Goal: Task Accomplishment & Management: Contribute content

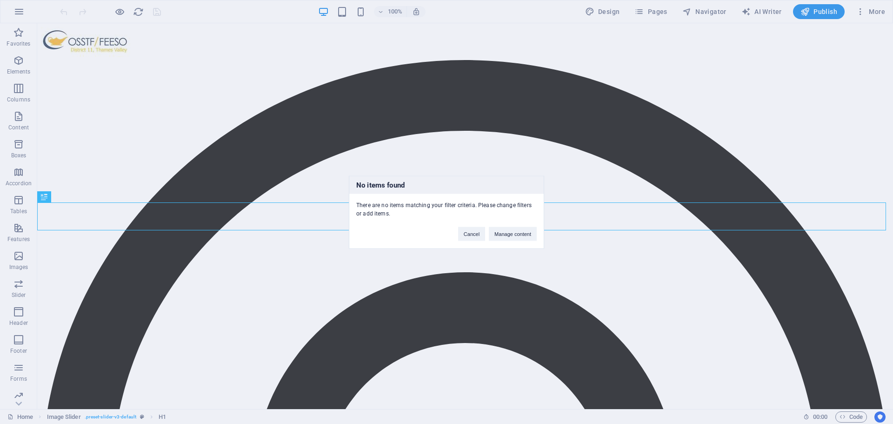
scroll to position [223, 0]
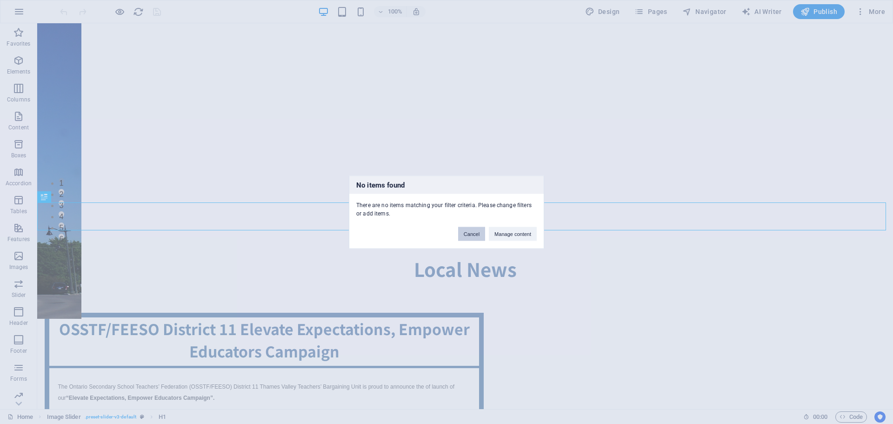
click at [476, 235] on button "Cancel" at bounding box center [471, 234] width 27 height 14
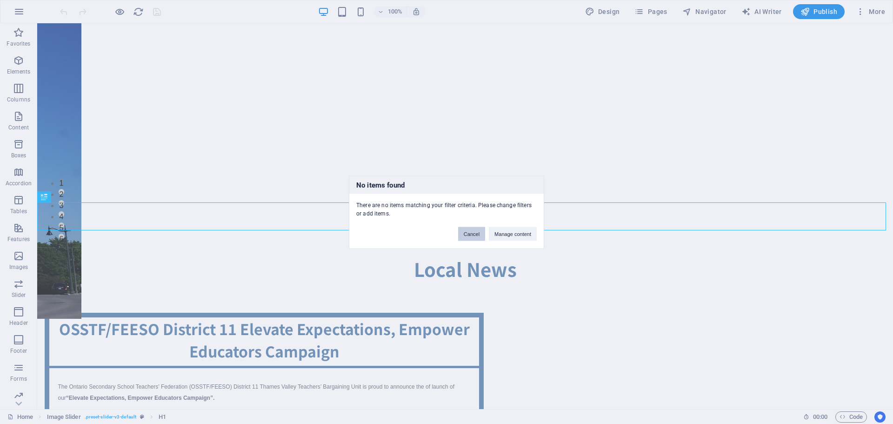
click at [475, 235] on button "Cancel" at bounding box center [471, 234] width 27 height 14
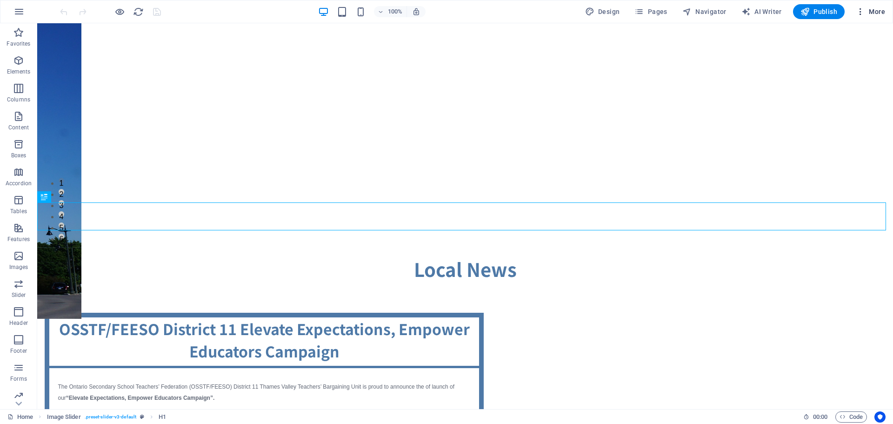
click at [858, 12] on icon "button" at bounding box center [860, 11] width 9 height 9
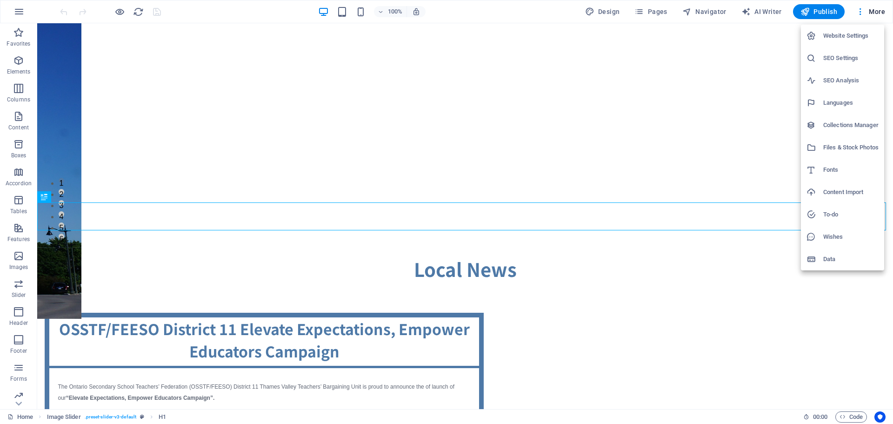
click at [843, 121] on h6 "Collections Manager" at bounding box center [851, 125] width 55 height 11
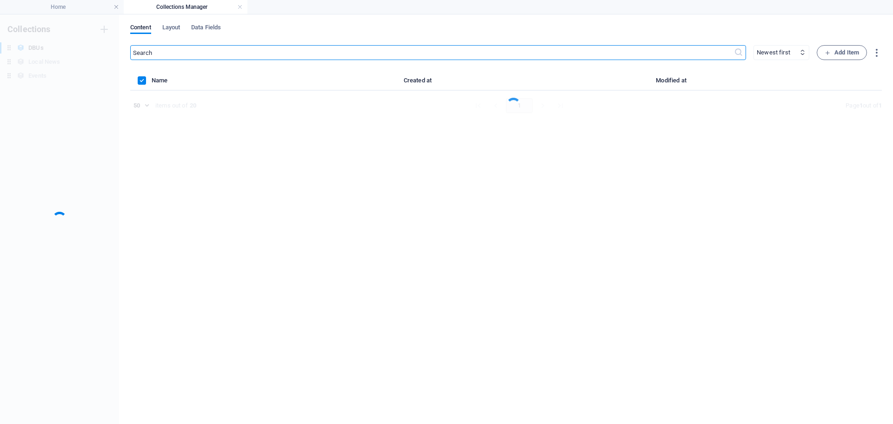
scroll to position [0, 0]
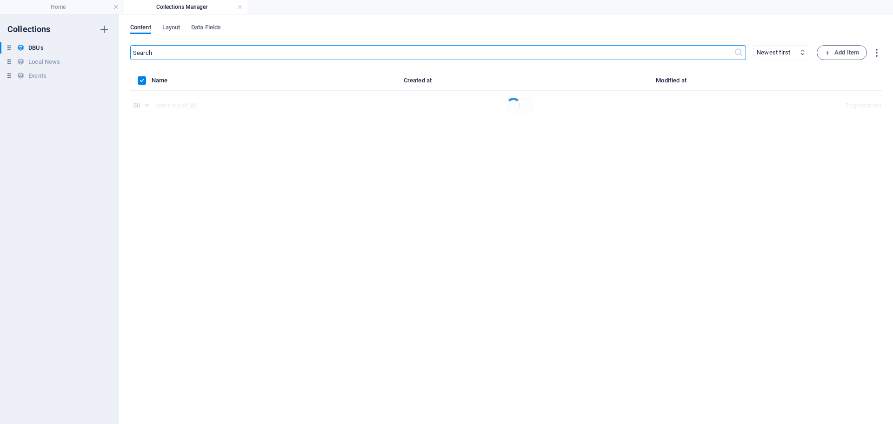
select select "columns.sunset-date_DESC"
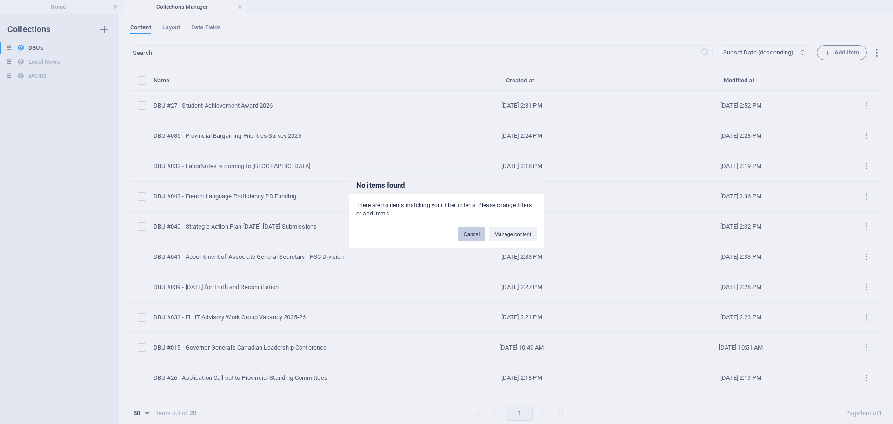
click at [470, 238] on button "Cancel" at bounding box center [471, 234] width 27 height 14
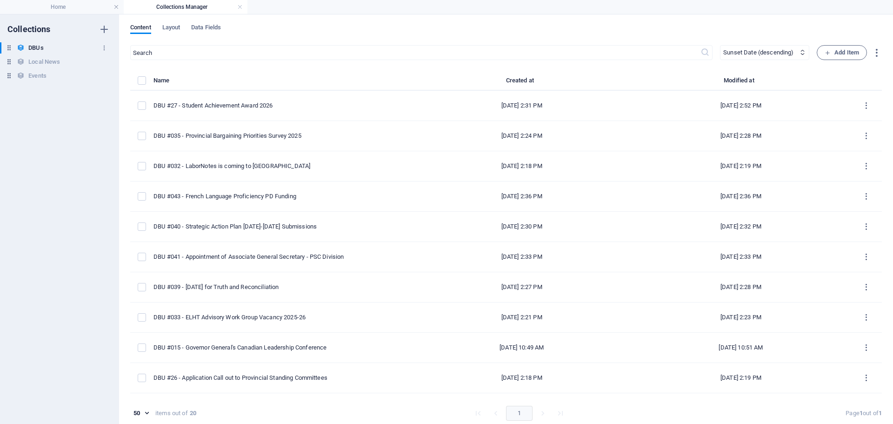
click at [43, 47] on h6 "DBUs" at bounding box center [35, 47] width 15 height 11
click at [830, 48] on span "Add Item" at bounding box center [842, 52] width 34 height 11
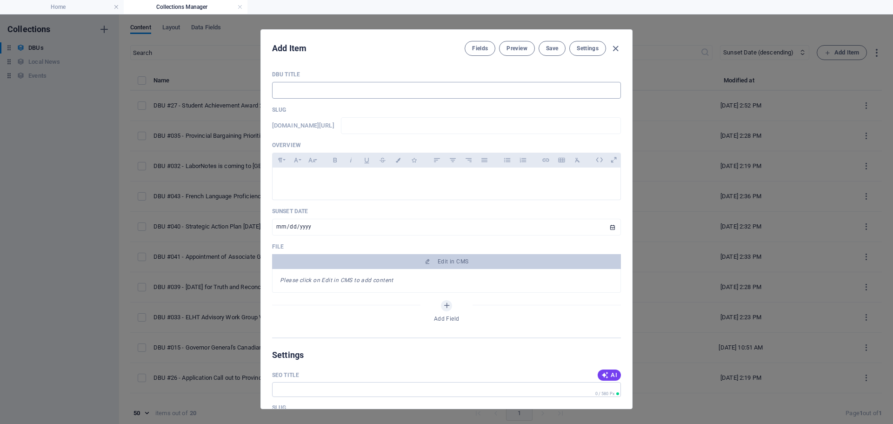
click at [318, 94] on input "text" at bounding box center [446, 90] width 349 height 17
type input "D"
type input "d"
type input "DB"
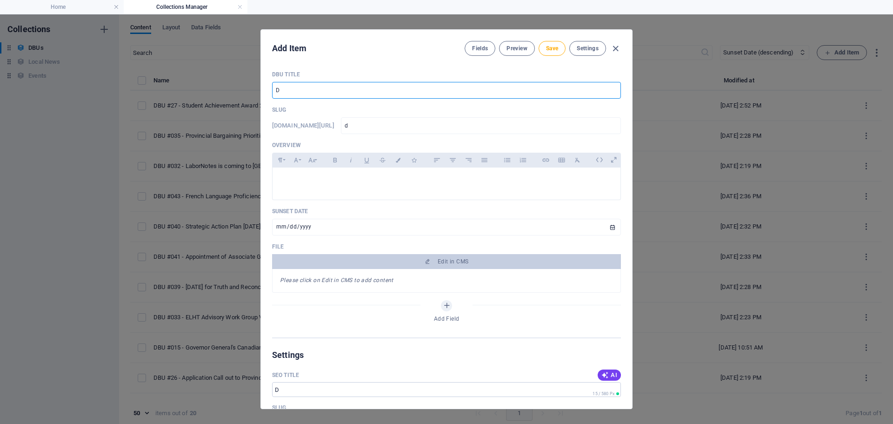
type input "db"
type input "DBU"
type input "dbu"
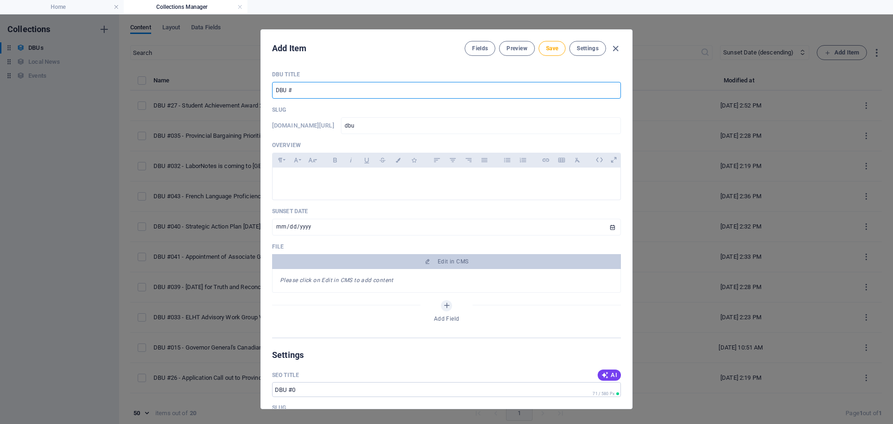
type input "DBU #0"
type input "dbu-0"
type input "DBU #04"
type input "dbu-04"
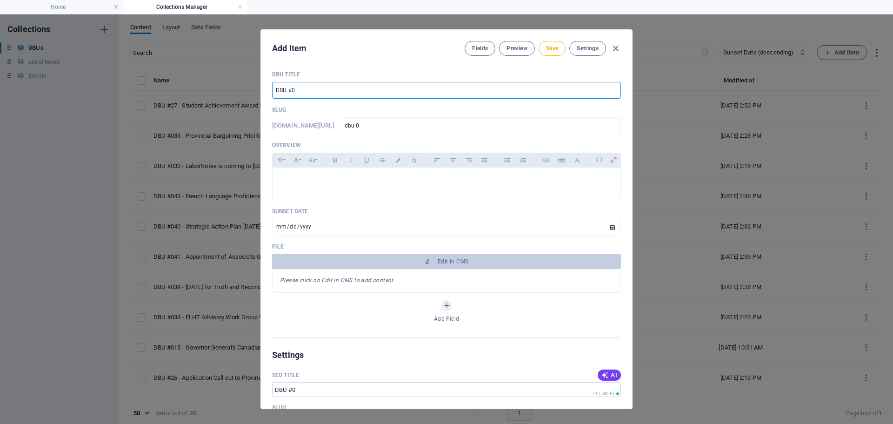
type input "dbu-04"
type input "DBU #046"
type input "dbu-046"
type input "DBU #046"
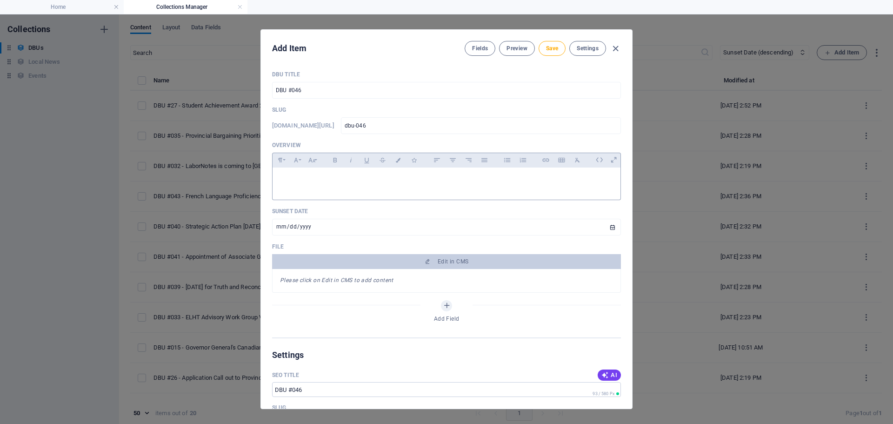
click at [285, 178] on p at bounding box center [446, 179] width 333 height 9
click at [285, 177] on p at bounding box center [446, 179] width 333 height 9
click at [303, 174] on div at bounding box center [447, 182] width 348 height 28
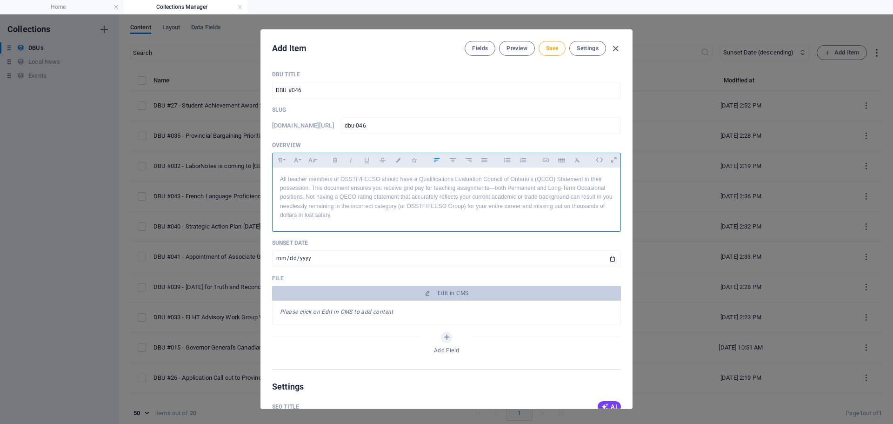
scroll to position [3362, 1]
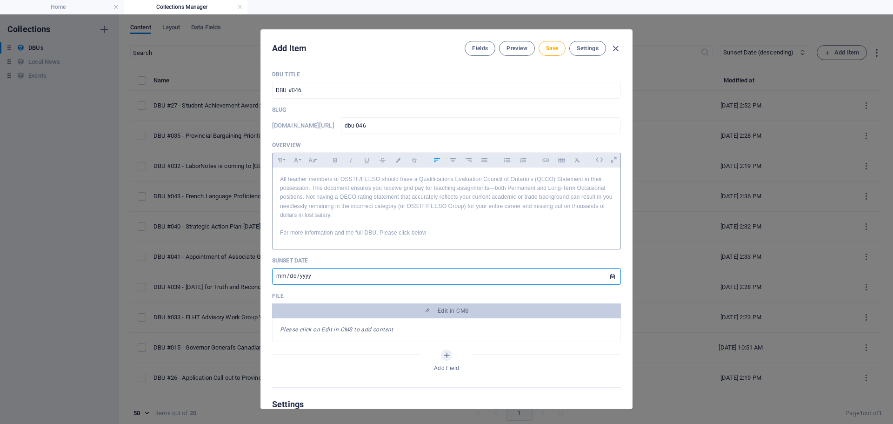
click at [610, 274] on input "[DATE]" at bounding box center [446, 276] width 349 height 17
type input "[DATE]"
click at [553, 44] on button "Save" at bounding box center [552, 48] width 27 height 15
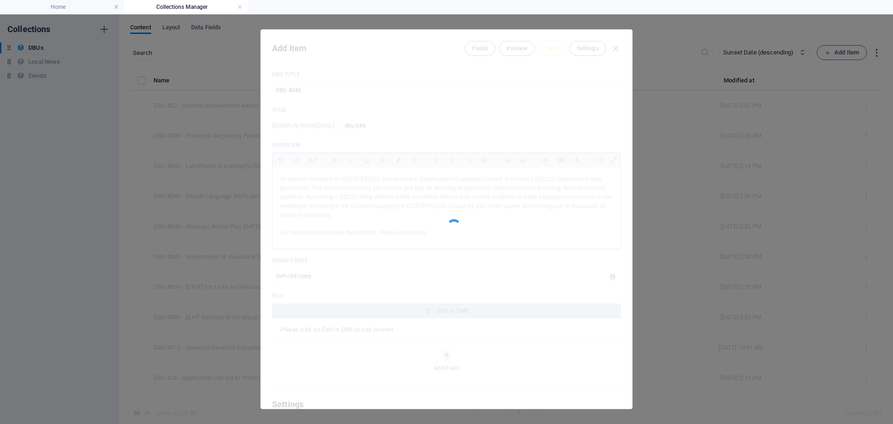
type input "dbu-046"
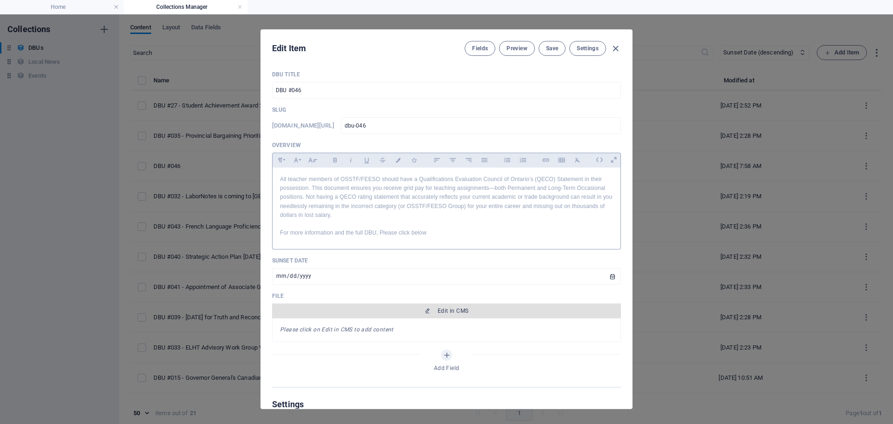
click at [449, 314] on span "Edit in CMS" at bounding box center [453, 310] width 31 height 7
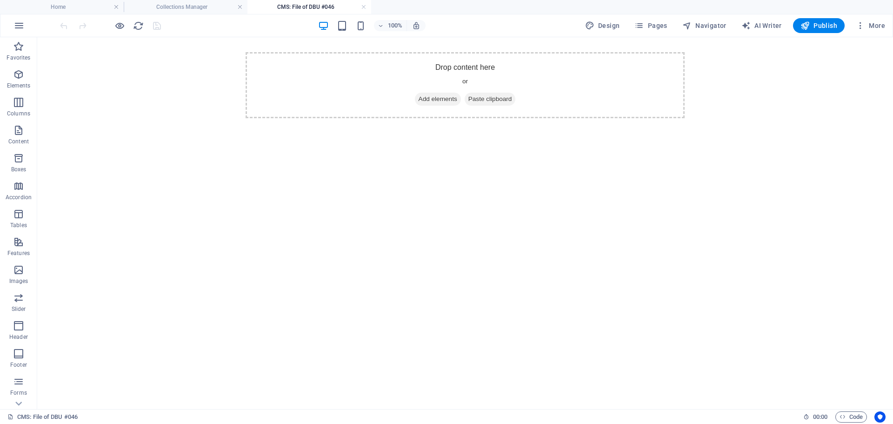
scroll to position [0, 0]
click at [10, 81] on span "Elements" at bounding box center [18, 80] width 37 height 22
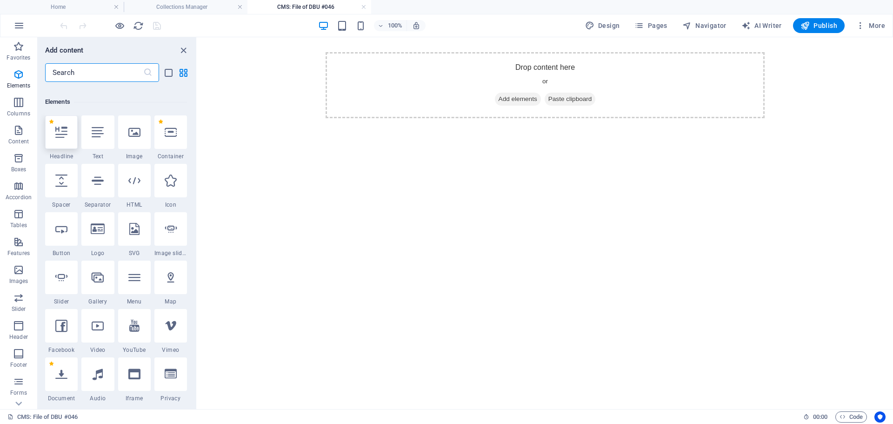
scroll to position [175, 0]
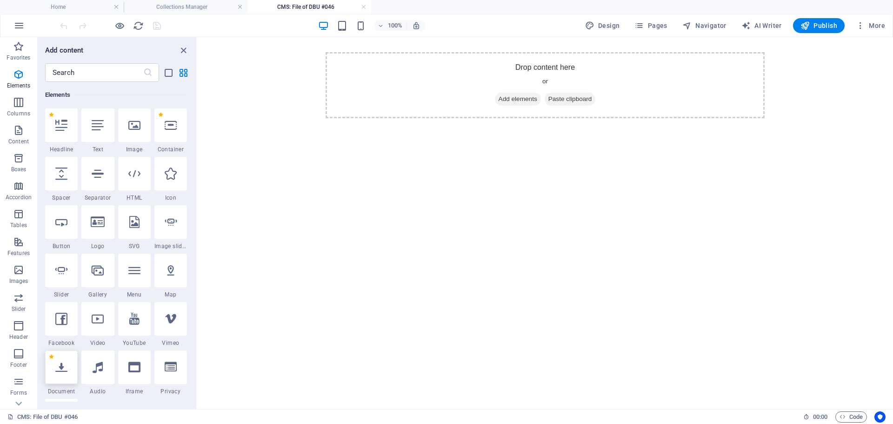
click at [72, 379] on div at bounding box center [61, 367] width 33 height 34
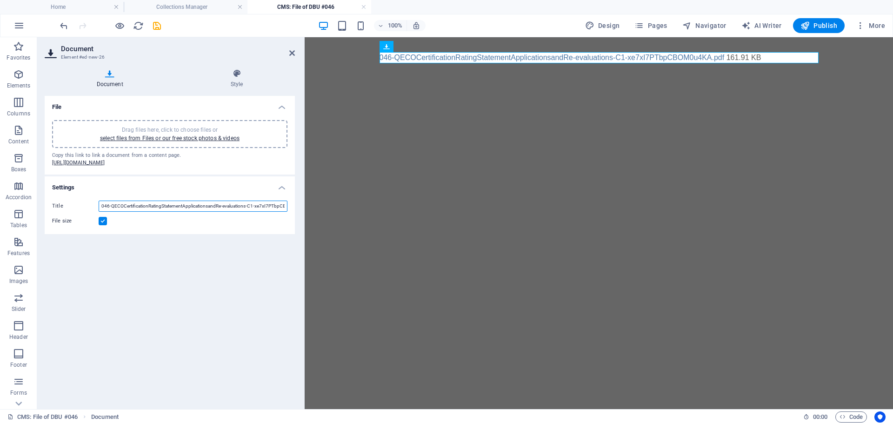
click at [160, 212] on input "046-QECOCertificationRatingStatementApplicationsandRe-evaluations-C1-xe7xI7PTbp…" at bounding box center [193, 206] width 189 height 11
click at [161, 212] on input "046-QECOCertificationRatingStatementApplicationsandRe-evaluations-C1-xe7xI7PTbp…" at bounding box center [193, 206] width 189 height 11
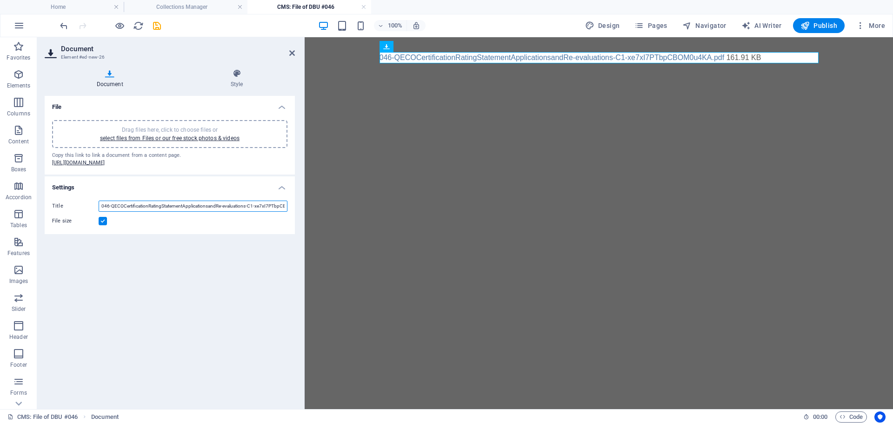
click at [161, 212] on input "046-QECOCertificationRatingStatementApplicationsandRe-evaluations-C1-xe7xI7PTbp…" at bounding box center [193, 206] width 189 height 11
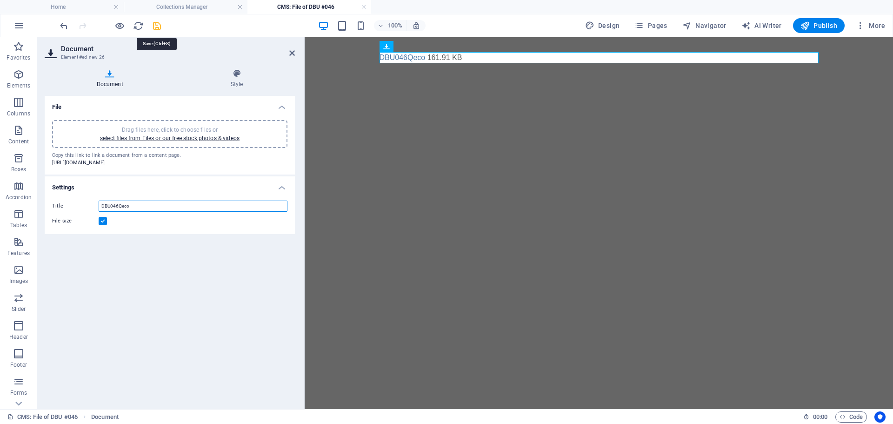
type input "DBU046Qeco"
click at [158, 29] on icon "save" at bounding box center [157, 25] width 11 height 11
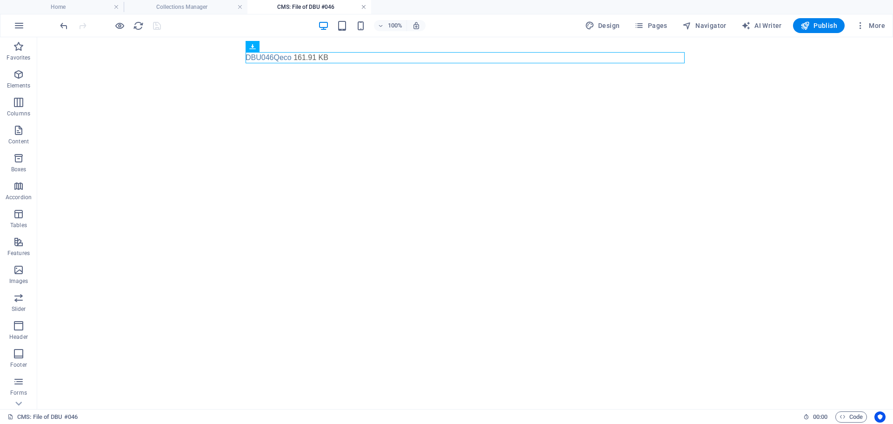
click at [362, 6] on link at bounding box center [364, 7] width 6 height 9
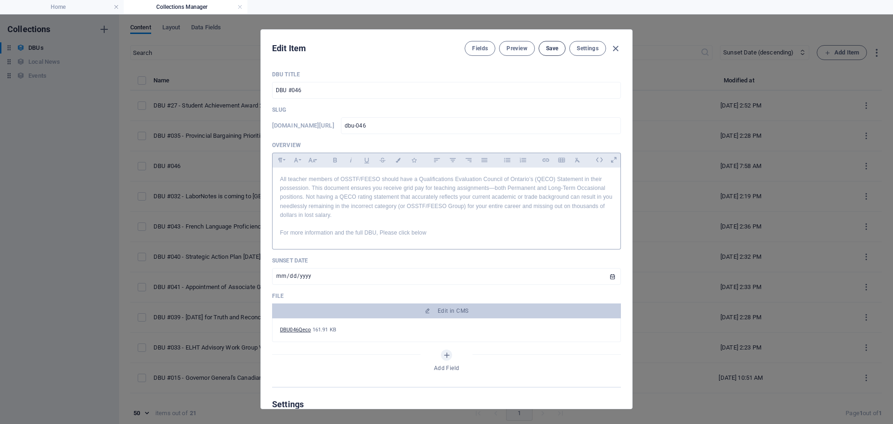
click at [551, 48] on span "Save" at bounding box center [552, 48] width 12 height 7
click at [612, 47] on icon "button" at bounding box center [616, 48] width 11 height 11
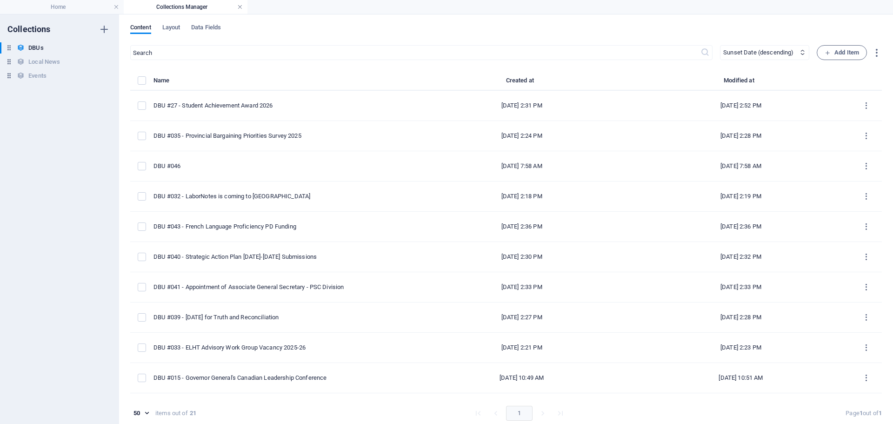
click at [241, 9] on link at bounding box center [240, 7] width 6 height 9
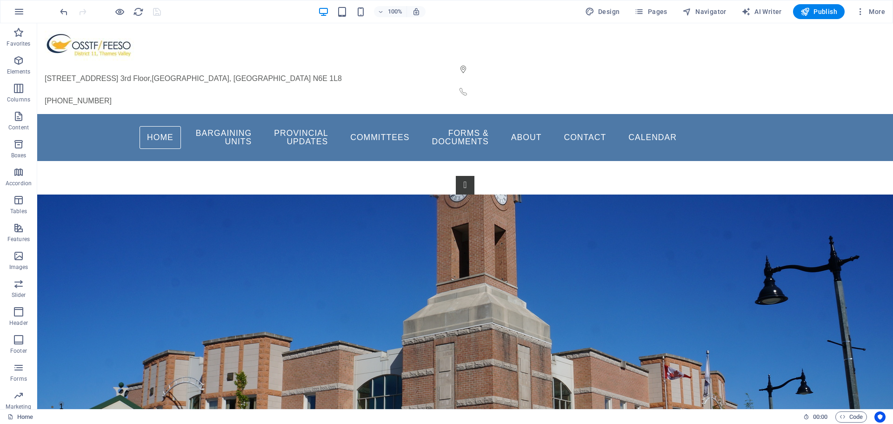
scroll to position [223, 0]
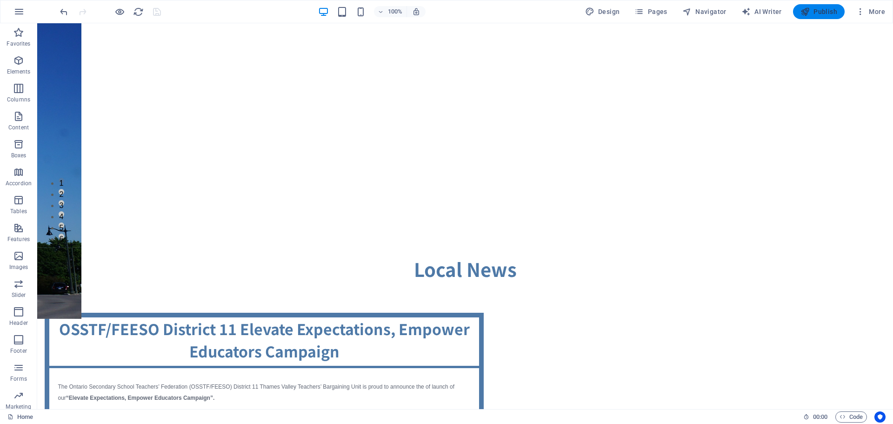
click at [816, 11] on span "Publish" at bounding box center [819, 11] width 37 height 9
